Goal: Task Accomplishment & Management: Manage account settings

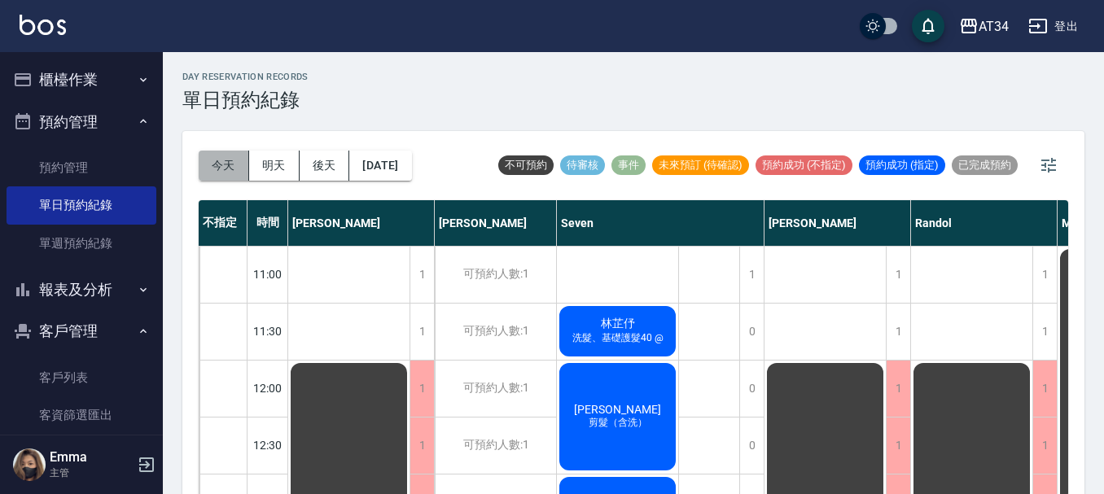
click at [239, 177] on button "今天" at bounding box center [224, 166] width 50 height 30
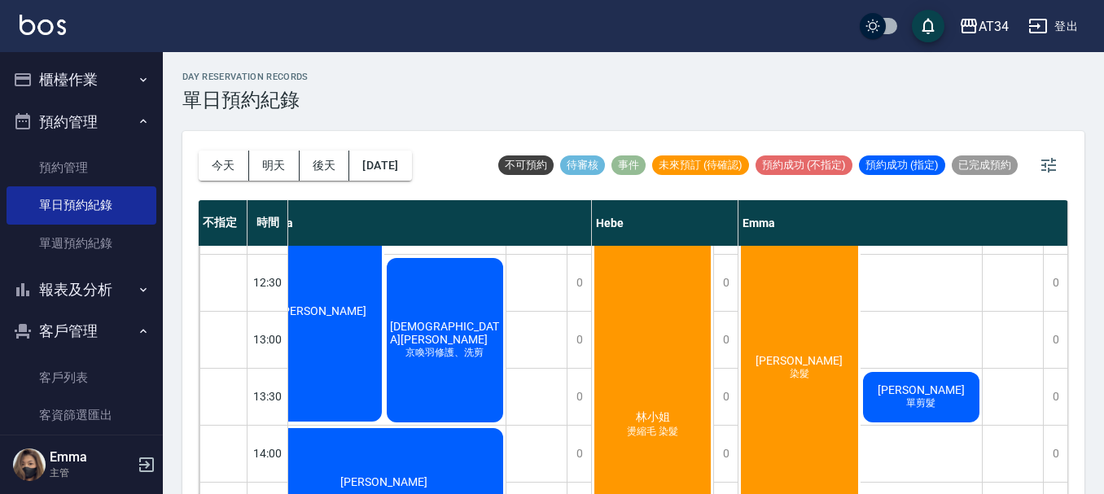
scroll to position [407, 1096]
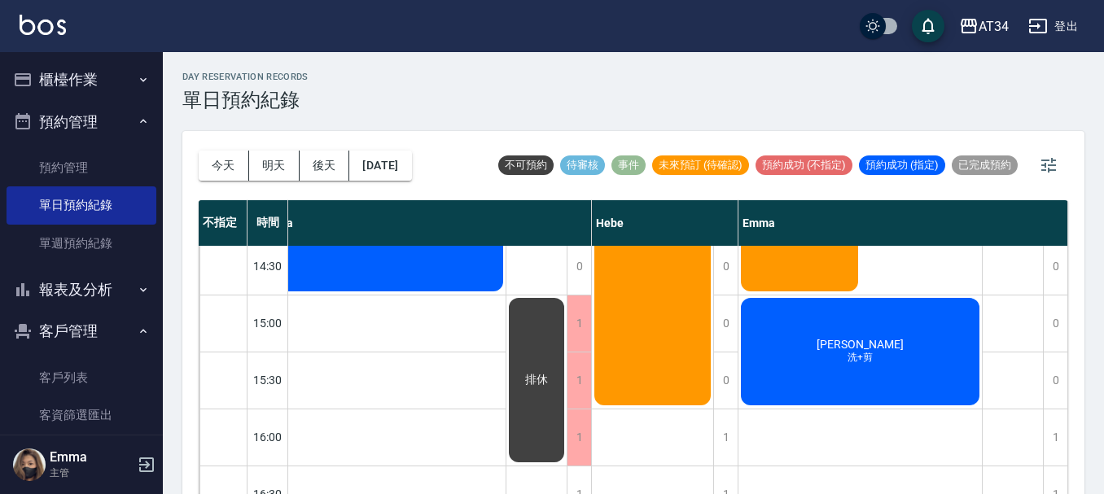
click at [749, 484] on div "[PERSON_NAME] 染髮 洪照明 單剪髮 [PERSON_NAME]+剪 [PERSON_NAME] 單剪髮" at bounding box center [860, 352] width 244 height 1026
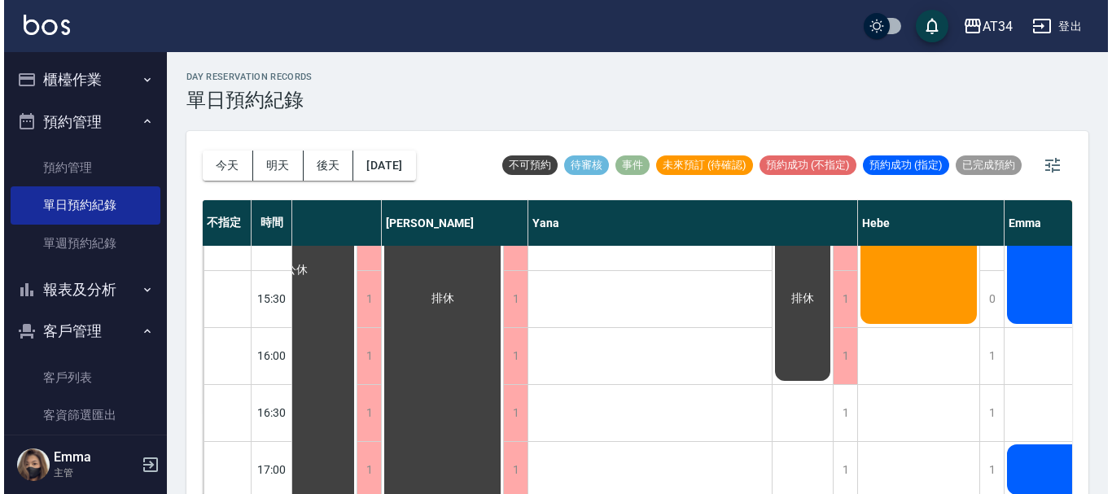
scroll to position [488, 830]
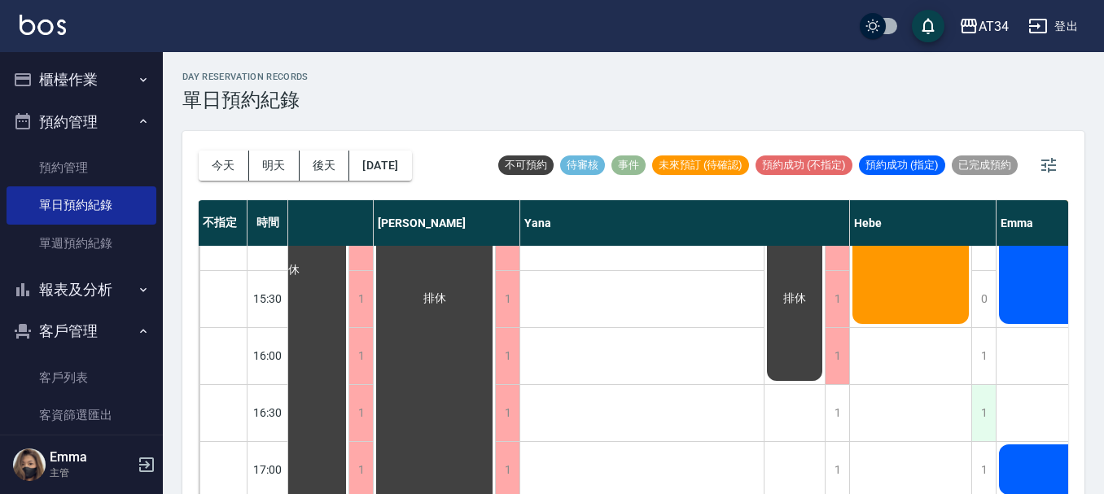
click at [972, 417] on div "1" at bounding box center [983, 413] width 24 height 56
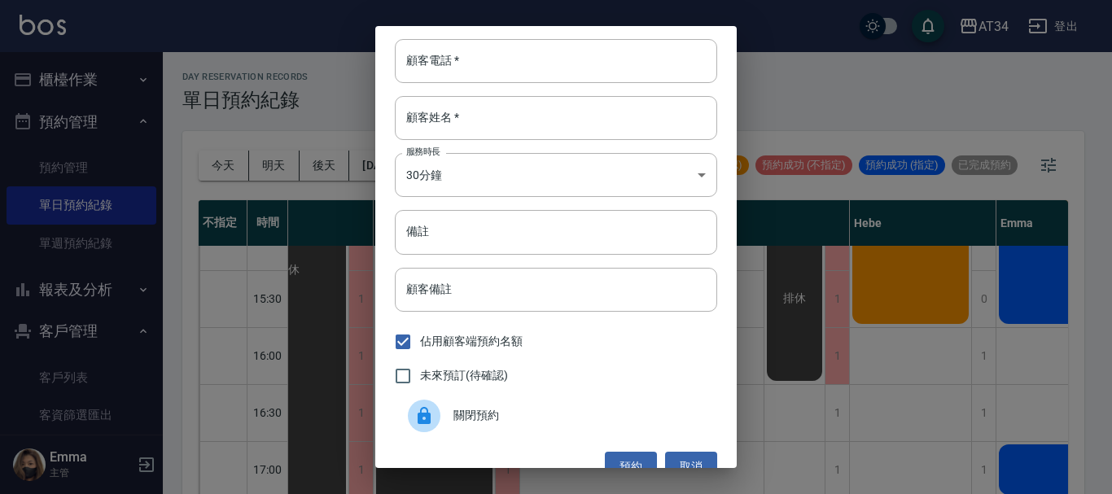
click at [507, 38] on div "顧客電話   * 顧客電話   * 顧客姓名   * 顧客姓名   * 服務時長 30分鐘 1 服務時長 備註 備註 顧客備註 顧客備註 佔用顧客端預約名額 …" at bounding box center [555, 247] width 361 height 442
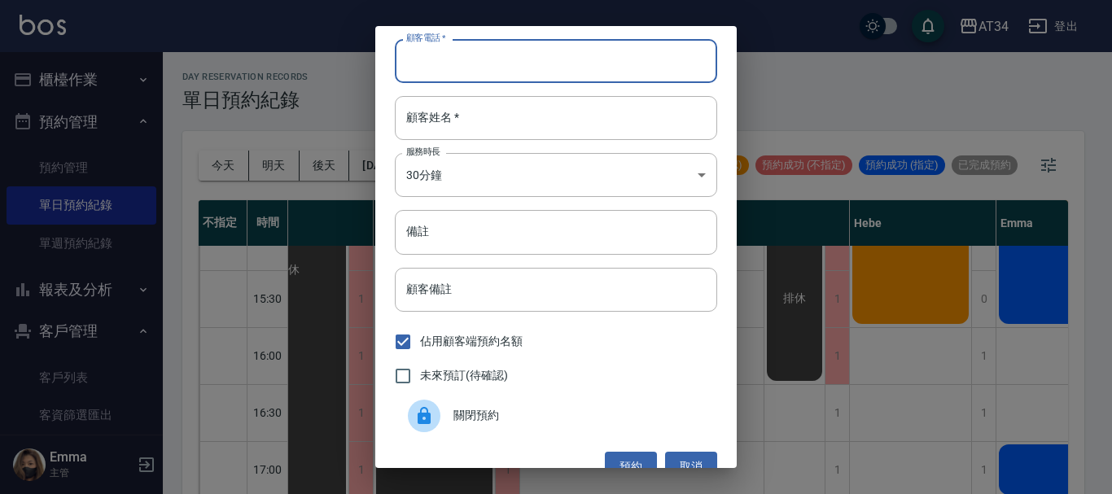
click at [428, 61] on input "顧客電話   *" at bounding box center [556, 61] width 322 height 44
type input "0989421106"
click at [549, 135] on input "顧客姓名   *" at bounding box center [556, 118] width 322 height 44
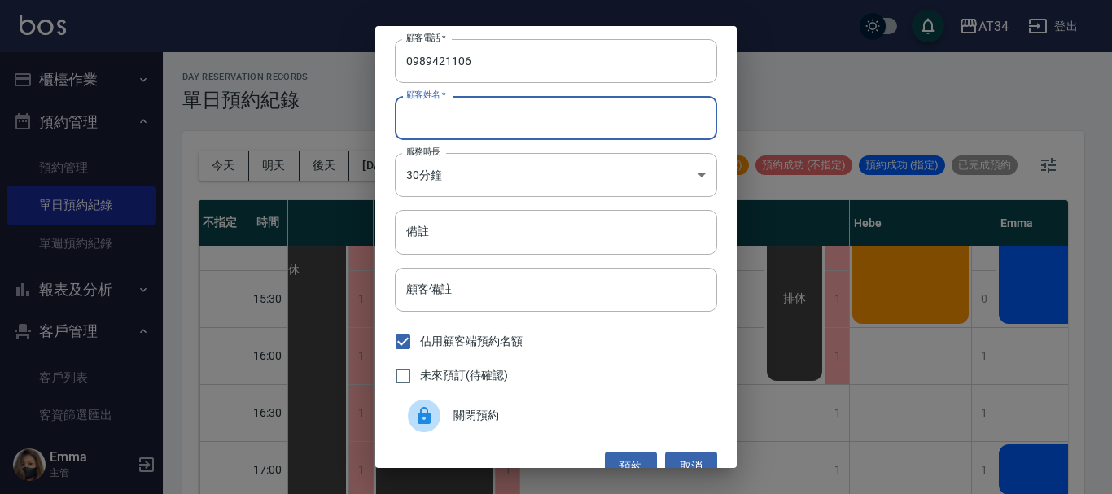
type input "t"
type input "陳小姐"
click at [522, 228] on input "備註" at bounding box center [556, 232] width 322 height 44
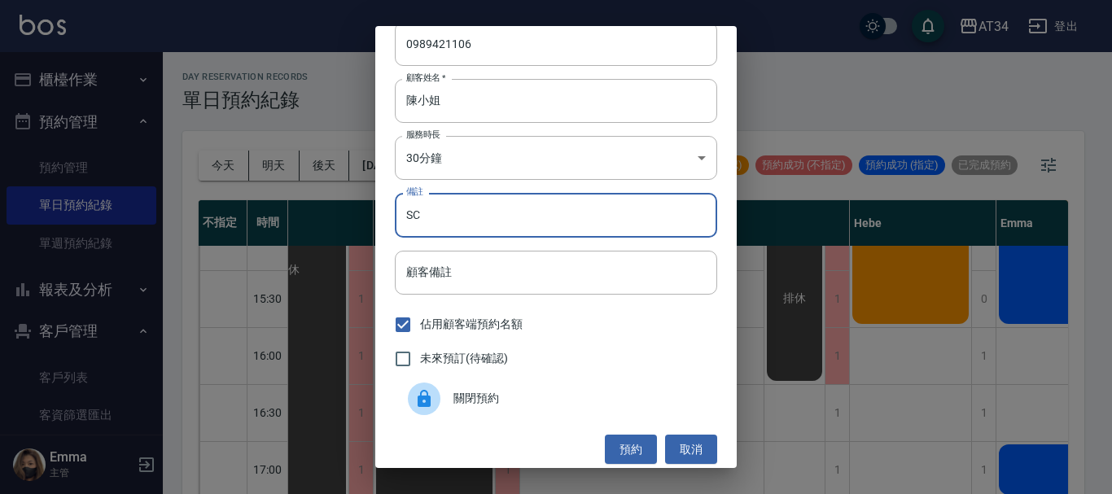
scroll to position [26, 0]
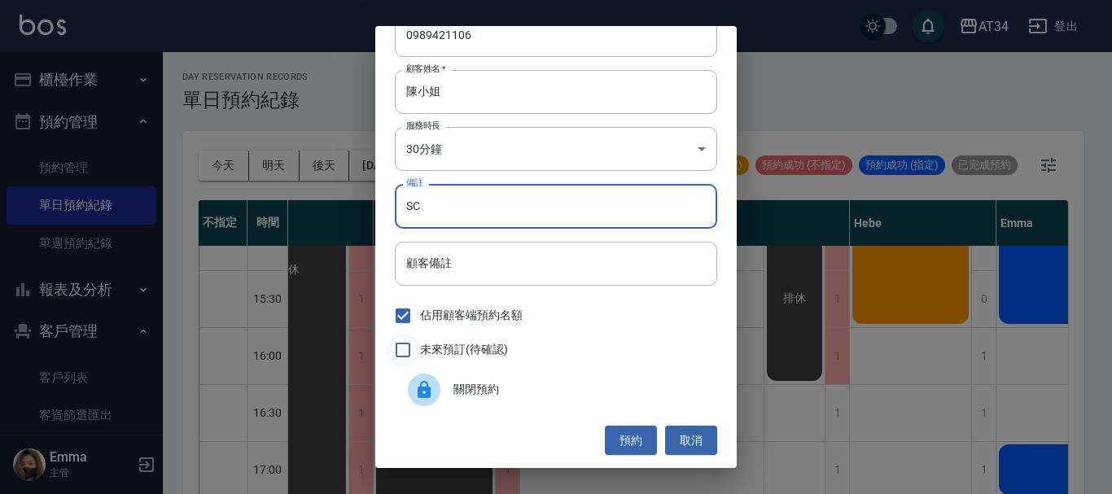
type input "SC"
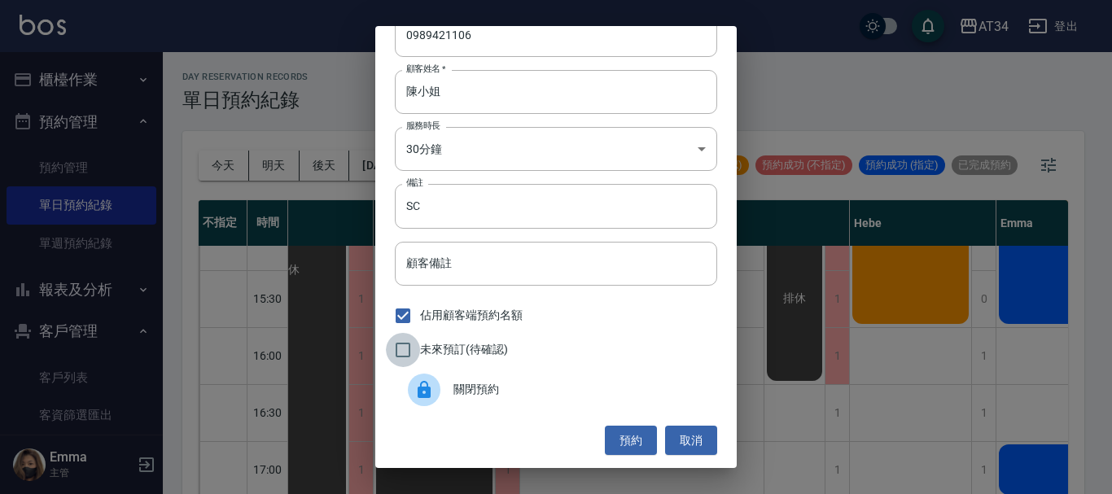
click at [396, 347] on input "未來預訂(待確認)" at bounding box center [403, 350] width 34 height 34
checkbox input "true"
click at [486, 148] on body "AT34 登出 櫃檯作業 打帳單 帳單列表 現金收支登錄 高階收支登錄 材料自購登錄 每日結帳 排班表 現場電腦打卡 預約管理 預約管理 單日預約紀錄 單週預…" at bounding box center [556, 256] width 1112 height 513
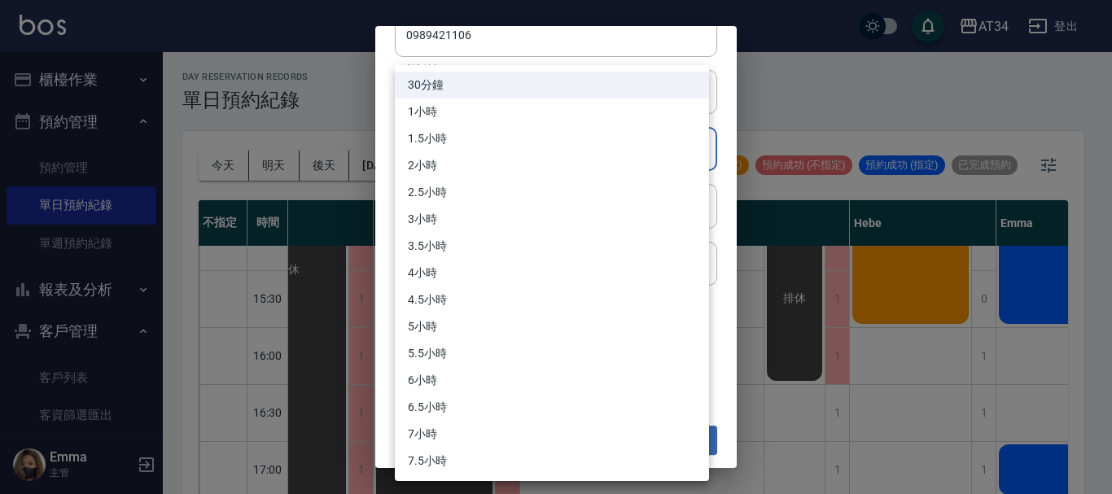
click at [489, 111] on li "1小時" at bounding box center [552, 111] width 314 height 27
type input "2"
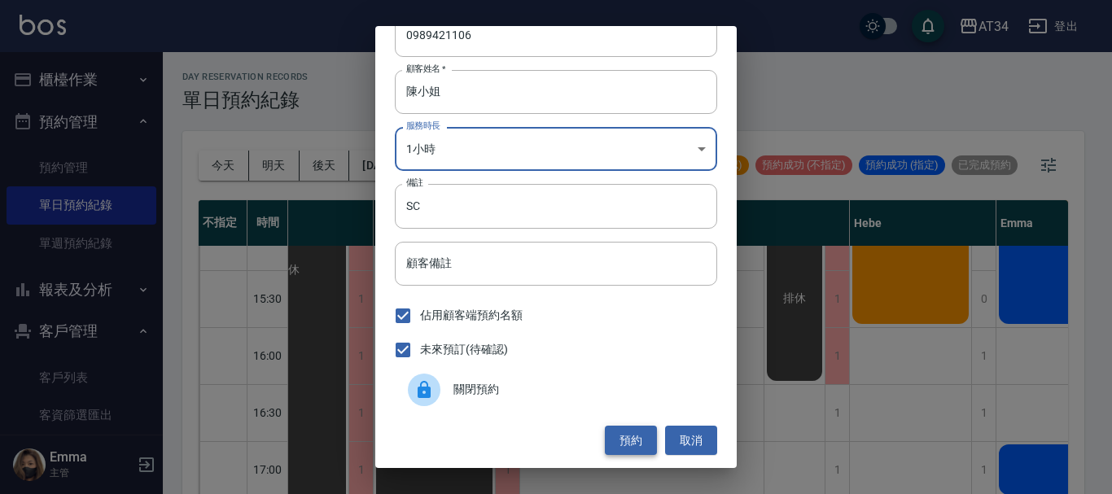
click at [618, 440] on button "預約" at bounding box center [631, 441] width 52 height 30
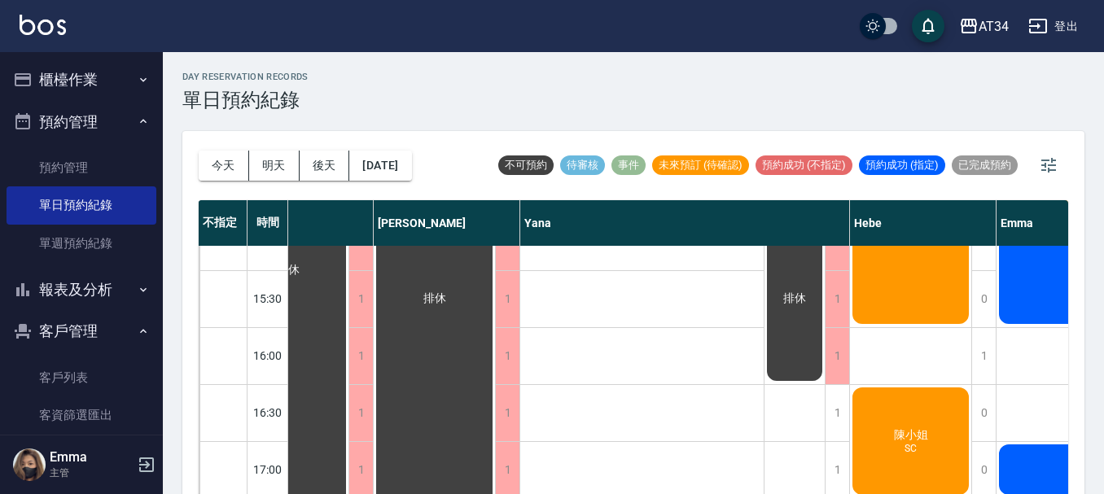
click at [965, 415] on div "[PERSON_NAME] SC" at bounding box center [910, 441] width 121 height 112
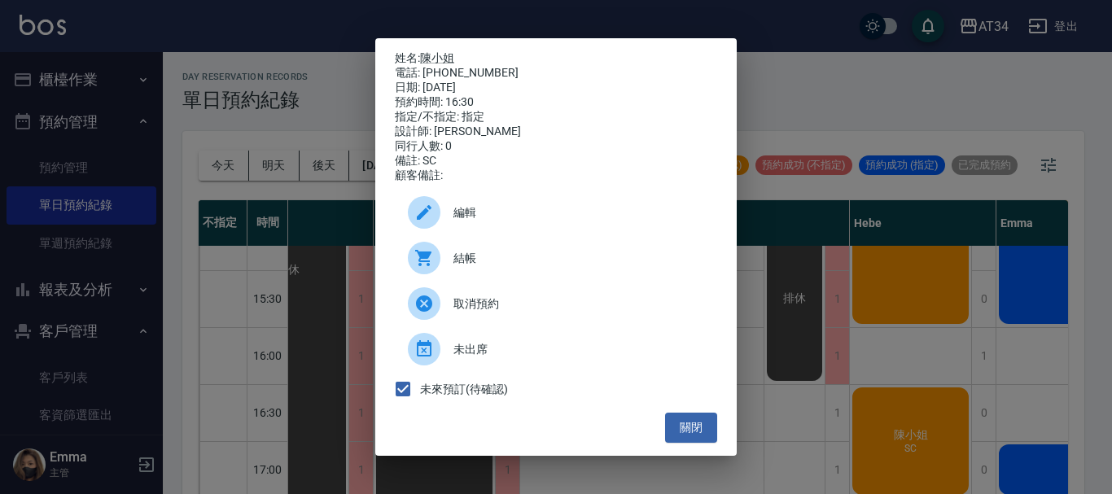
click at [187, 70] on div "姓名: [PERSON_NAME] 電話: [PHONE_NUMBER] 日期: [DATE] 預約時間: 16:30 指定/不指定: 指定 設計師: [PE…" at bounding box center [556, 247] width 1112 height 494
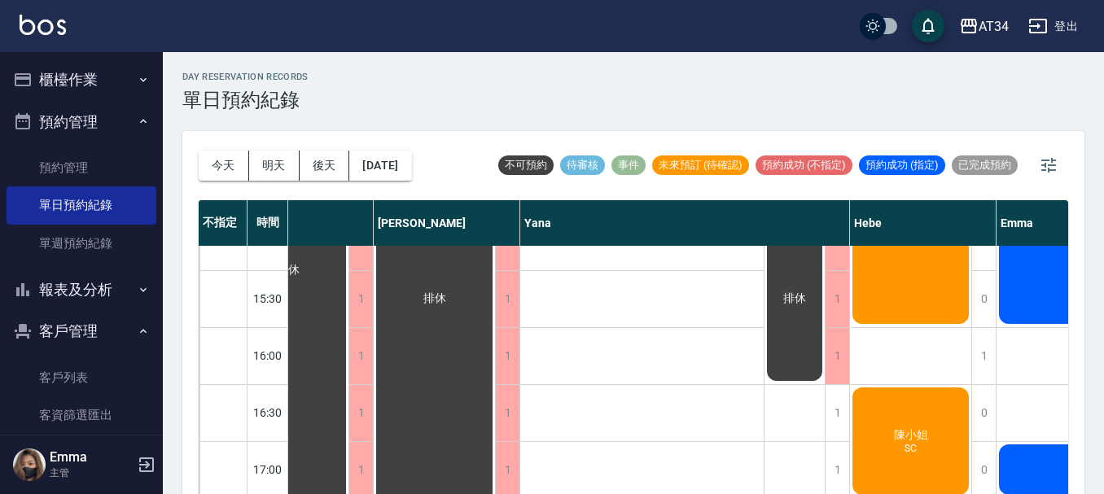
click at [75, 126] on button "預約管理" at bounding box center [82, 122] width 150 height 42
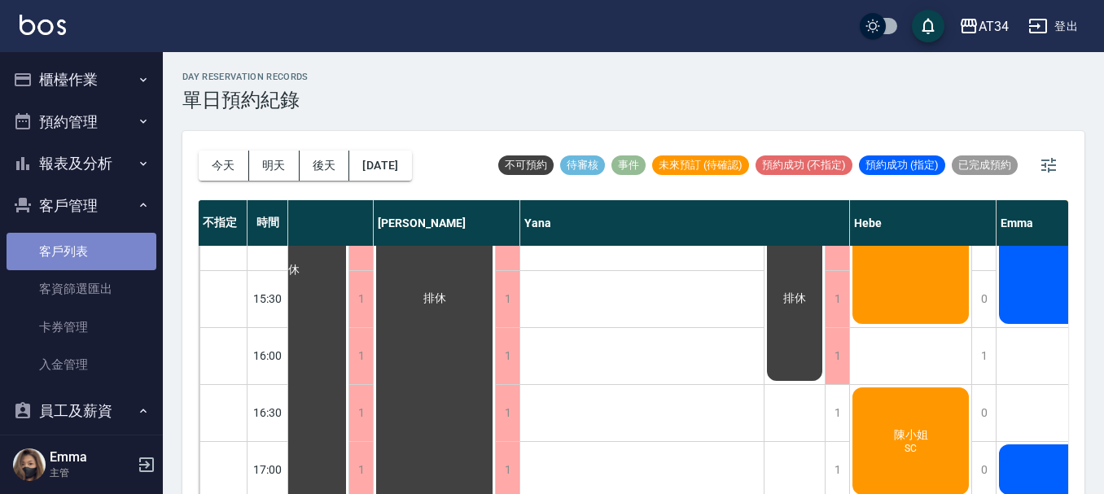
click at [90, 248] on link "客戶列表" at bounding box center [82, 251] width 150 height 37
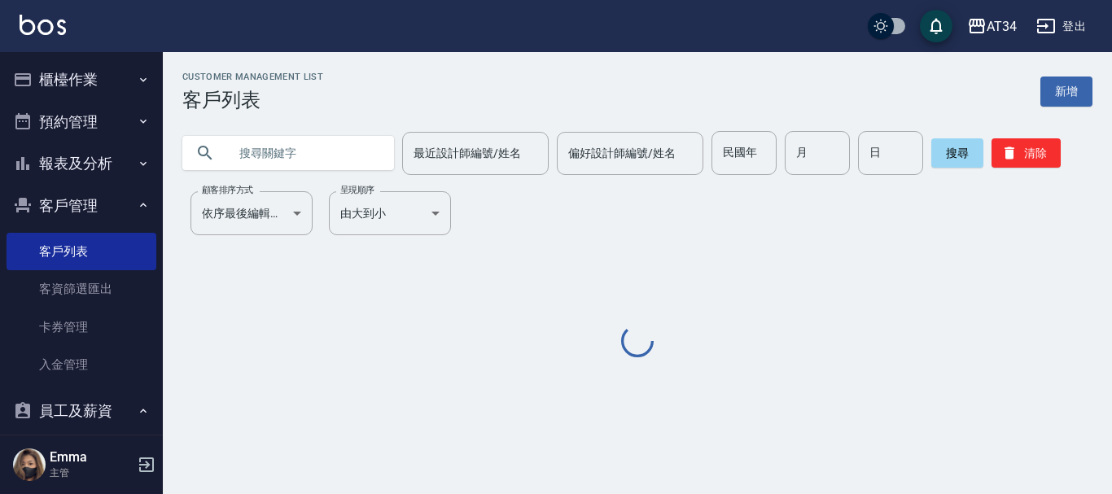
click at [376, 155] on div at bounding box center [288, 153] width 212 height 34
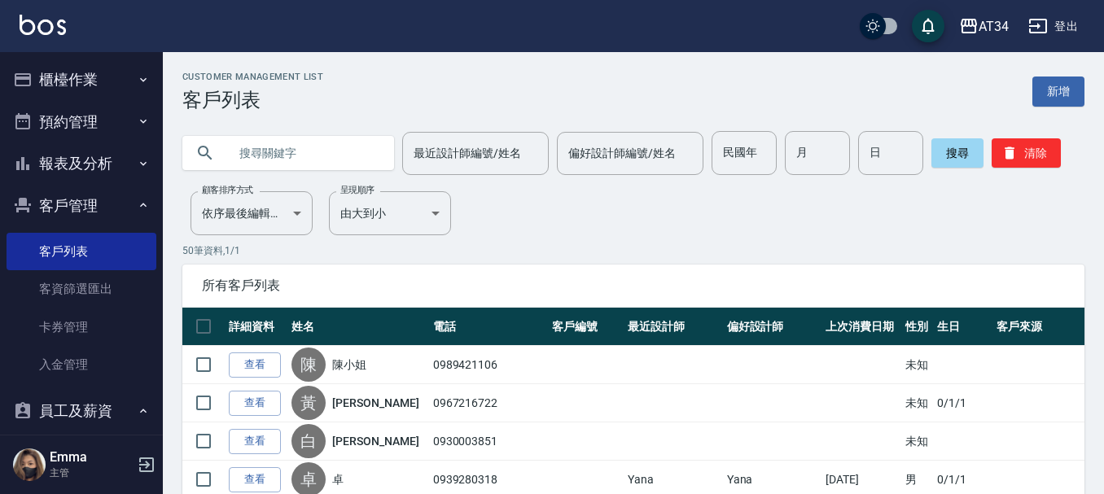
click at [370, 156] on input "text" at bounding box center [304, 153] width 153 height 44
type input "0987387048"
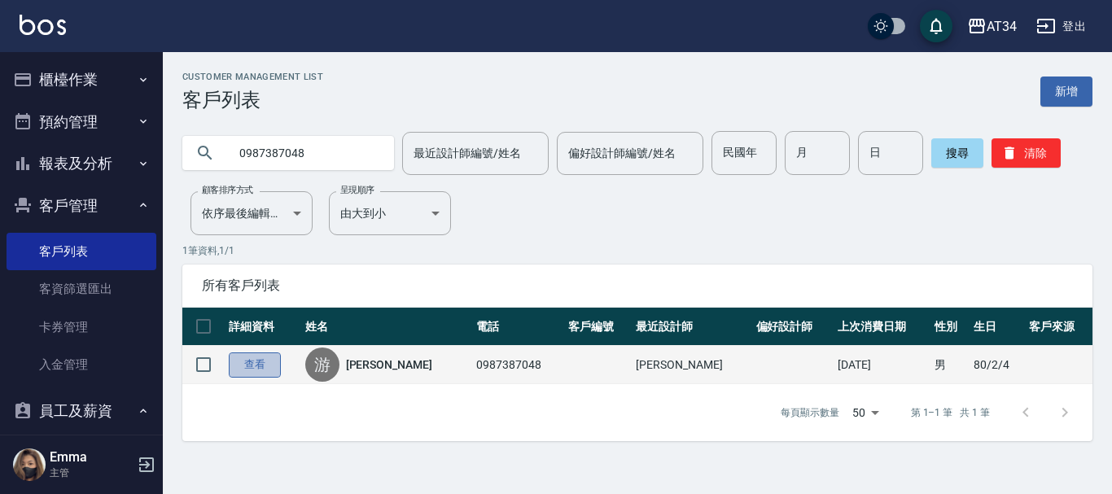
click at [260, 357] on link "查看" at bounding box center [255, 364] width 52 height 25
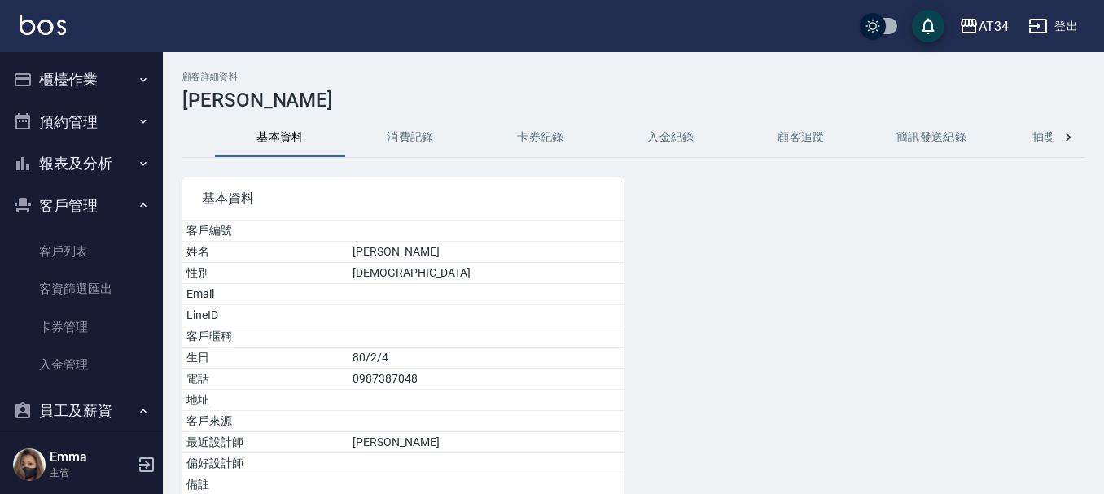
click at [422, 144] on button "消費記錄" at bounding box center [410, 137] width 130 height 39
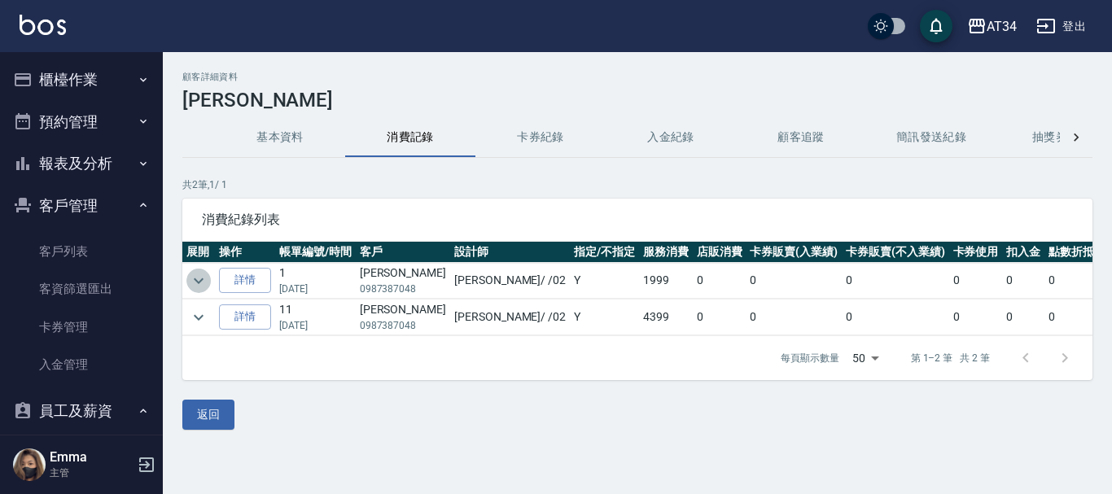
click at [199, 280] on icon "expand row" at bounding box center [199, 281] width 20 height 20
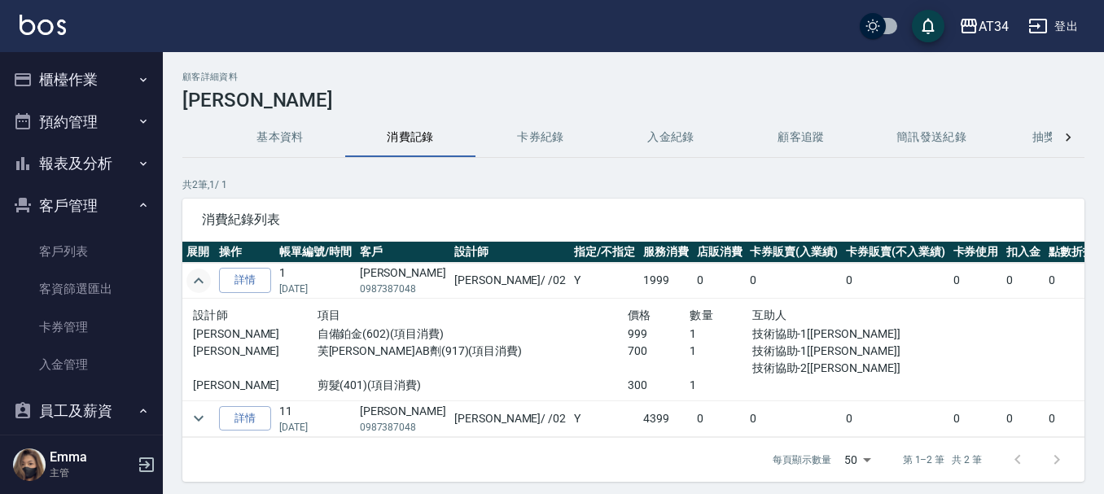
click at [199, 280] on icon "expand row" at bounding box center [199, 281] width 20 height 20
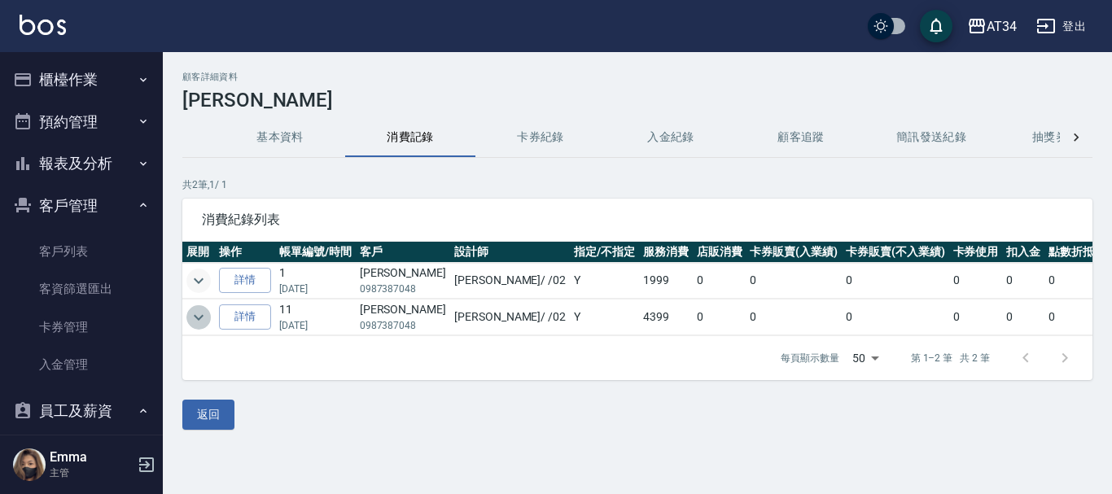
click at [195, 320] on icon "expand row" at bounding box center [199, 318] width 20 height 20
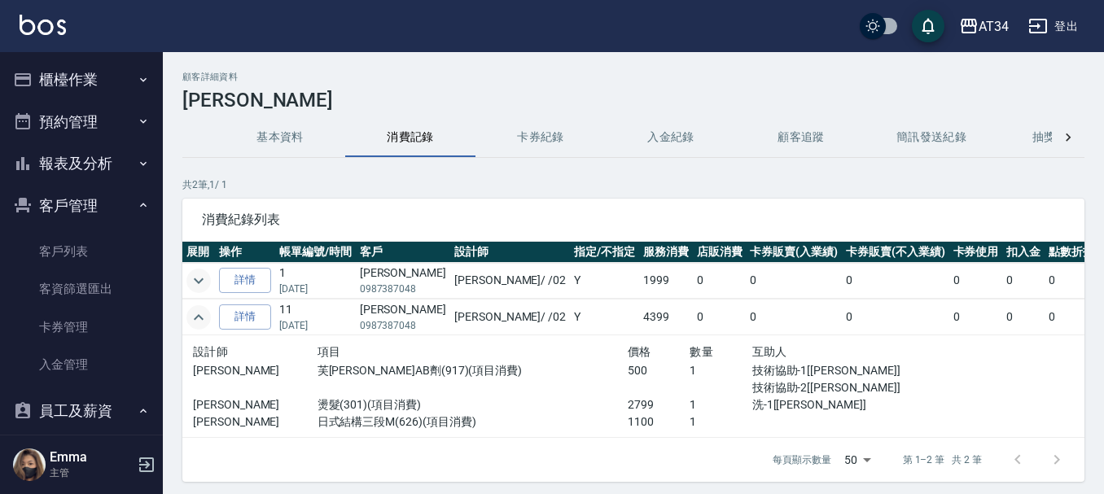
click at [195, 320] on icon "expand row" at bounding box center [199, 318] width 20 height 20
